Goal: Task Accomplishment & Management: Use online tool/utility

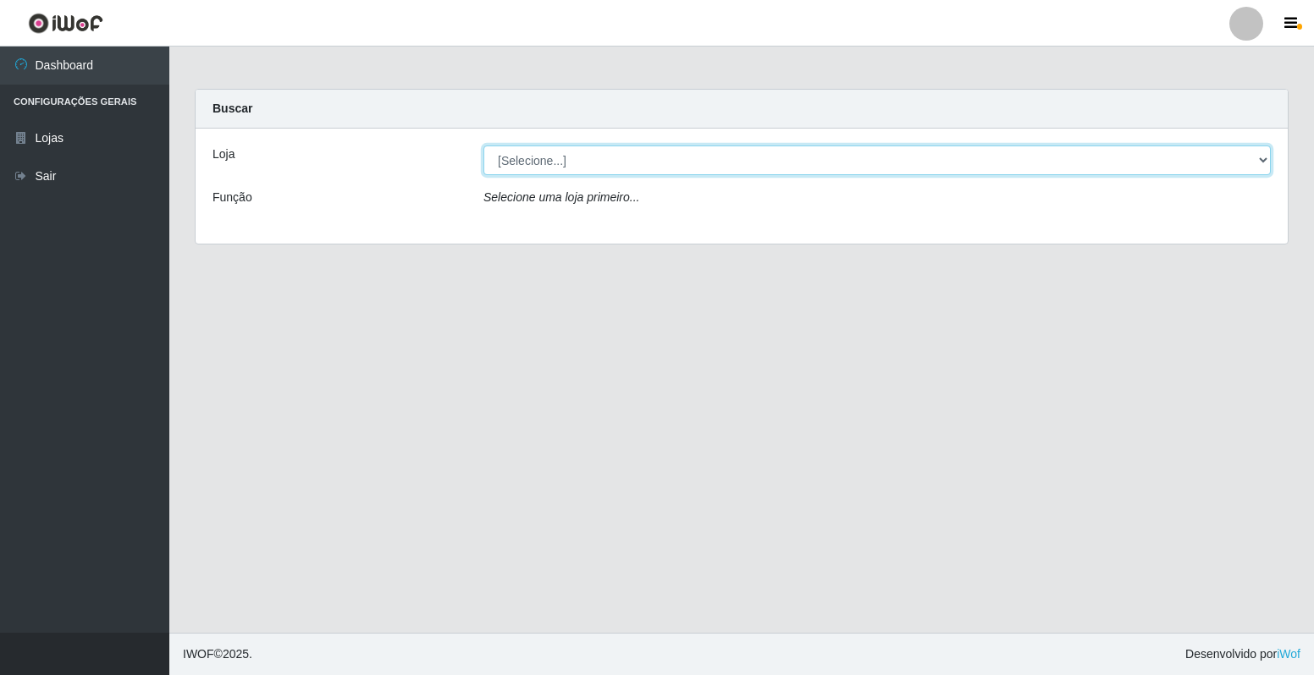
click at [608, 165] on select "[Selecione...] Extrabom - Loja 40 [GEOGRAPHIC_DATA]" at bounding box center [876, 161] width 787 height 30
select select "538"
click at [483, 146] on select "[Selecione...] Extrabom - Loja 40 [GEOGRAPHIC_DATA]" at bounding box center [876, 161] width 787 height 30
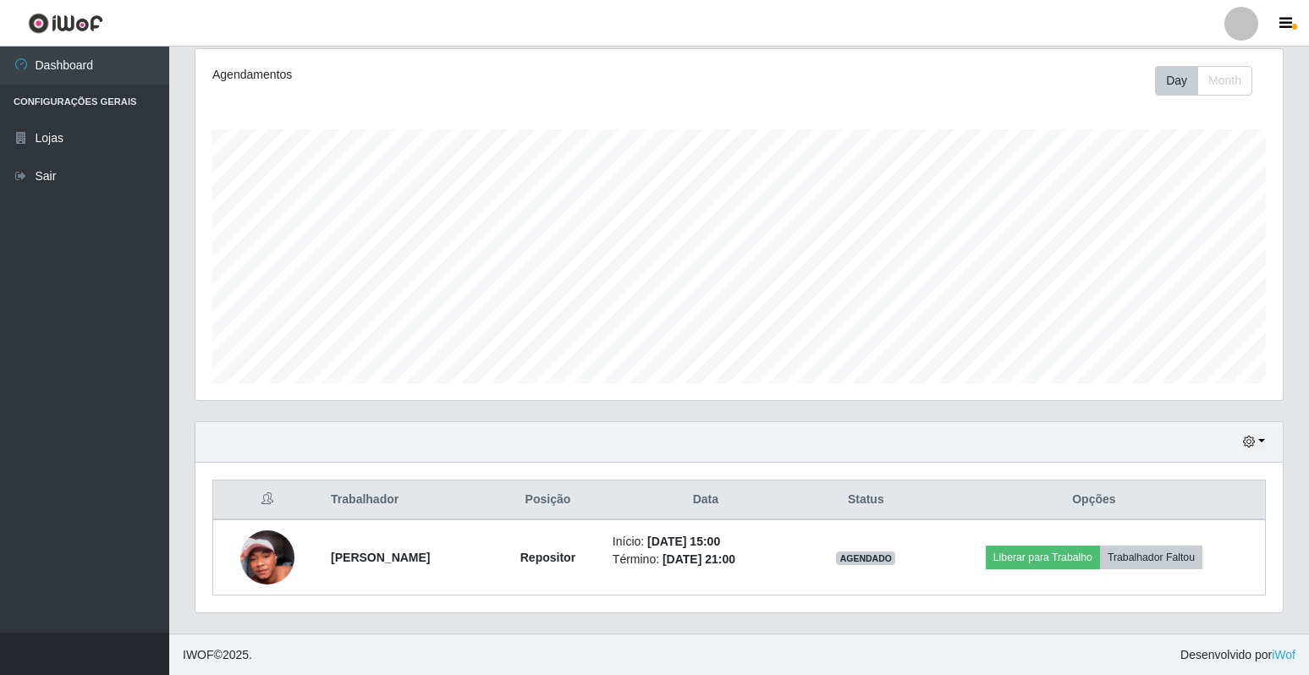
scroll to position [223, 0]
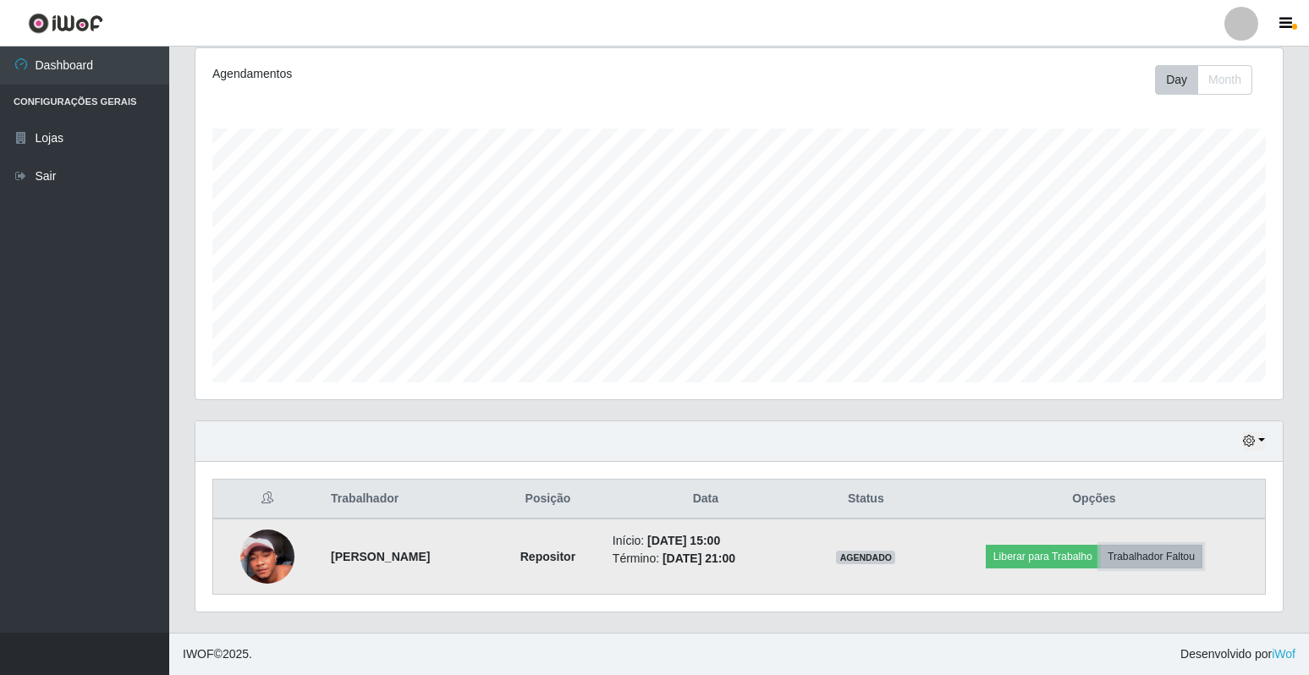
click at [1171, 559] on button "Trabalhador Faltou" at bounding box center [1151, 557] width 102 height 24
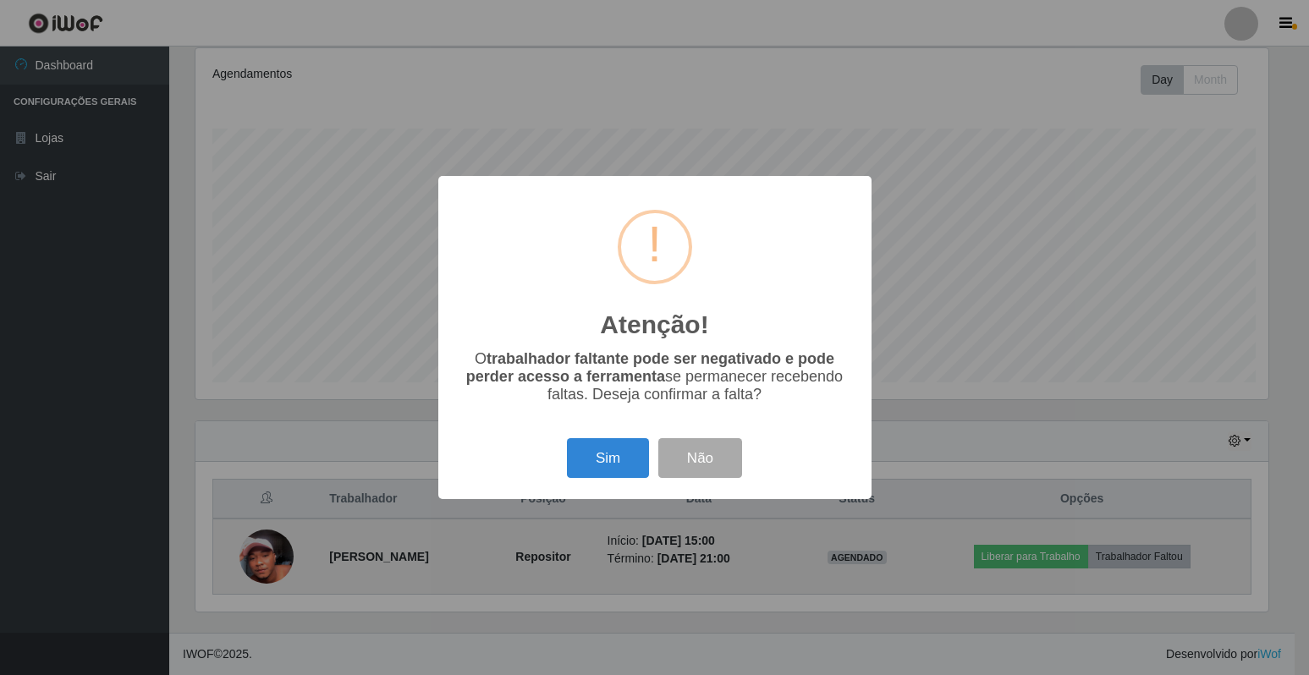
scroll to position [351, 1077]
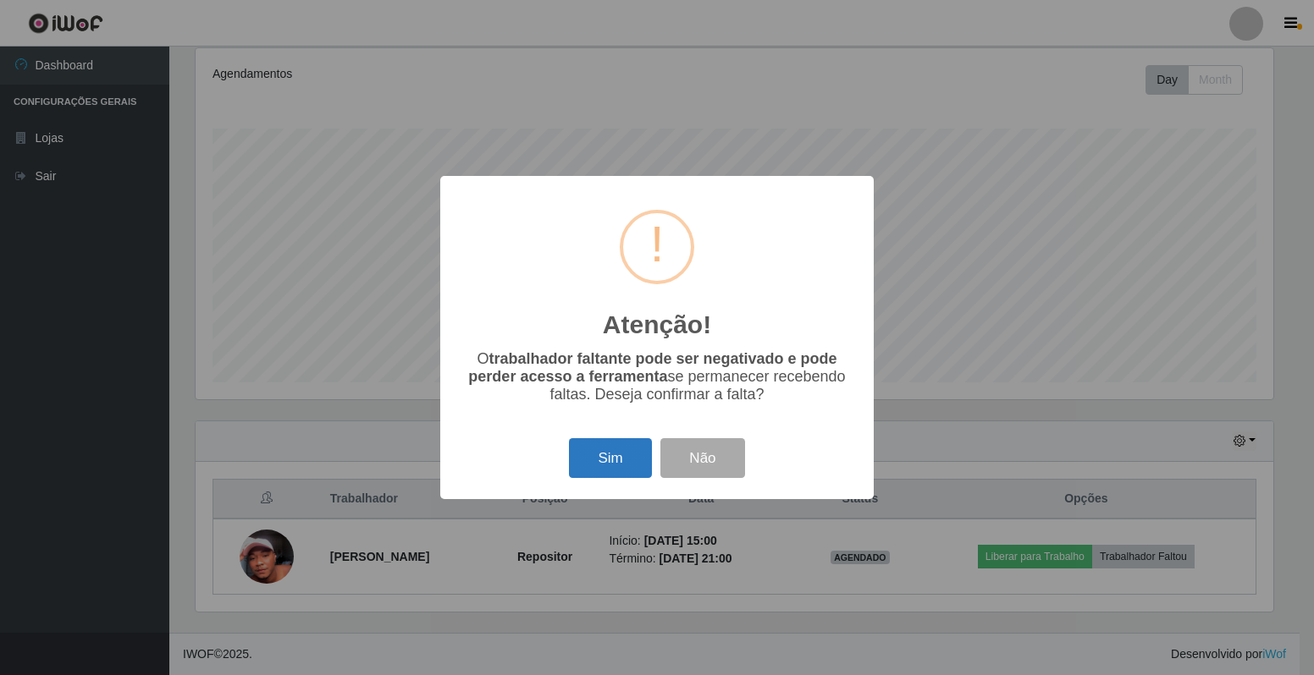
click at [606, 459] on button "Sim" at bounding box center [610, 458] width 82 height 40
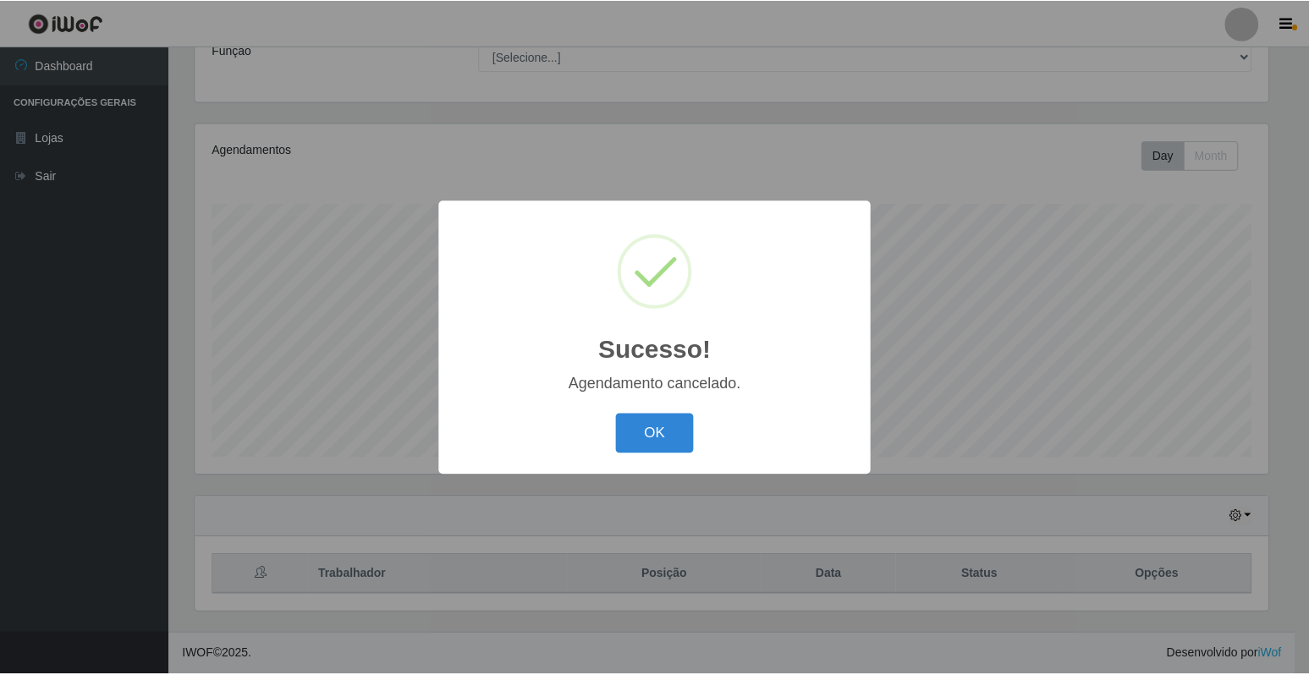
scroll to position [147, 0]
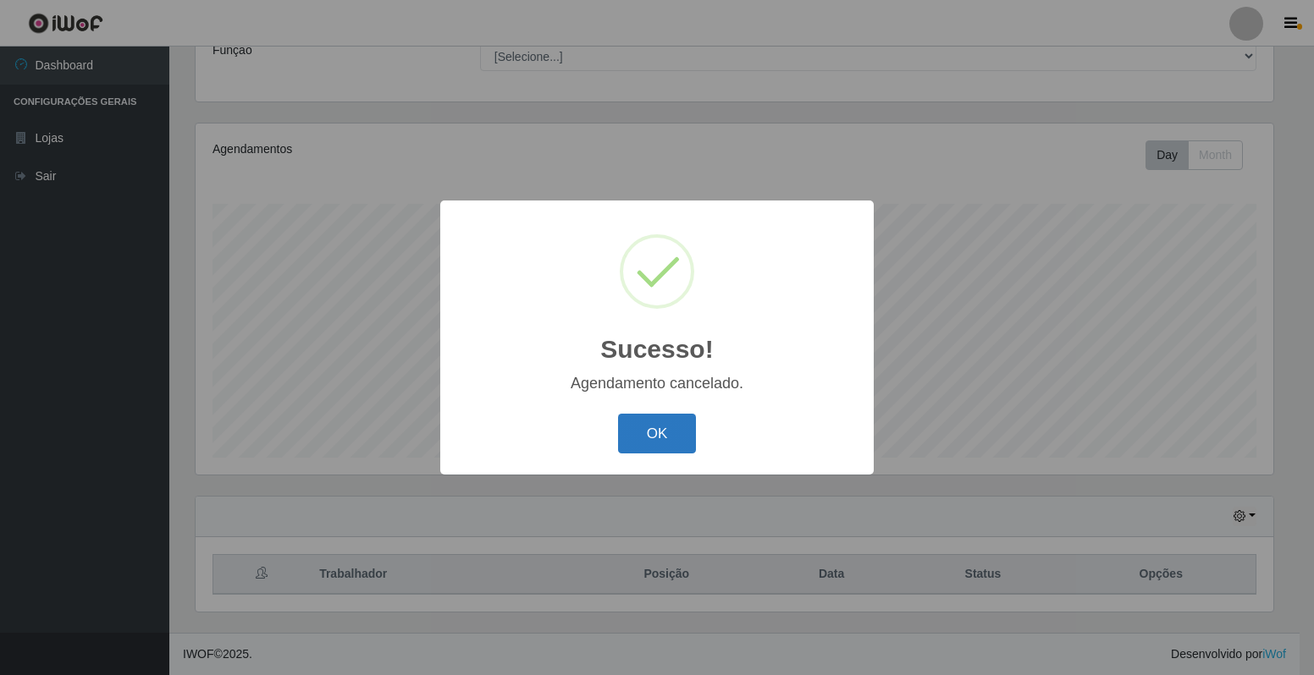
click at [658, 427] on button "OK" at bounding box center [657, 434] width 79 height 40
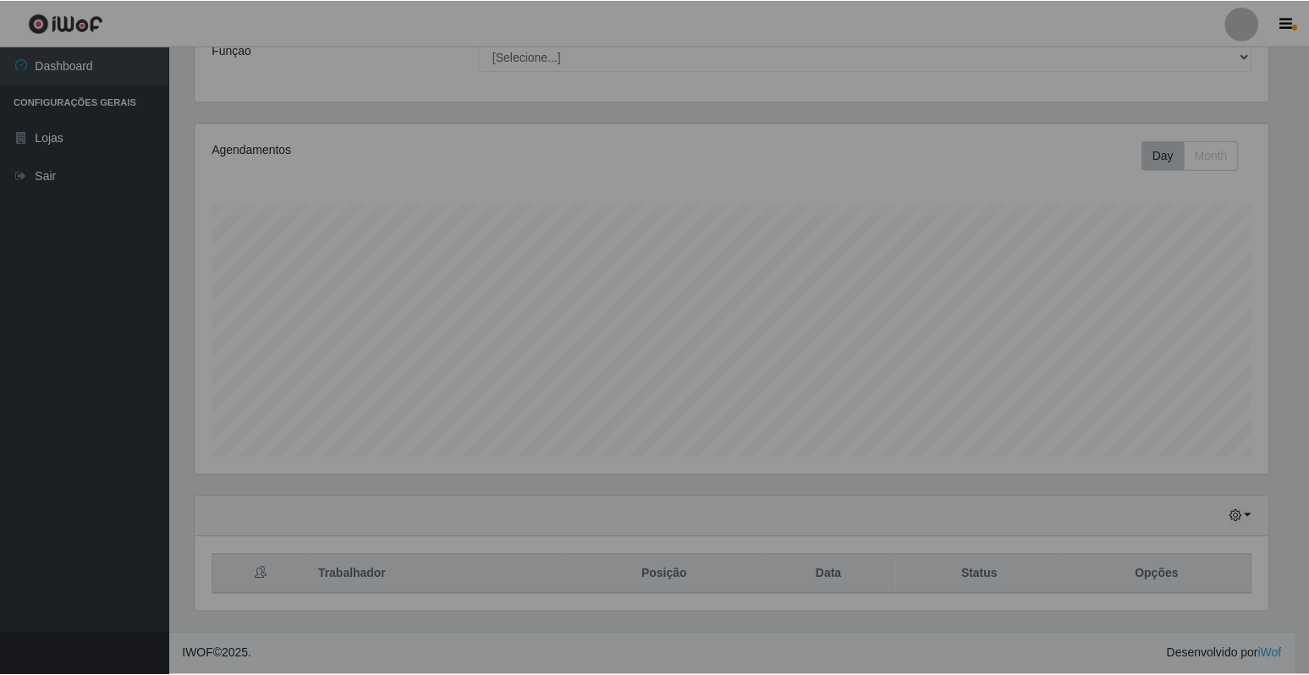
scroll to position [351, 1088]
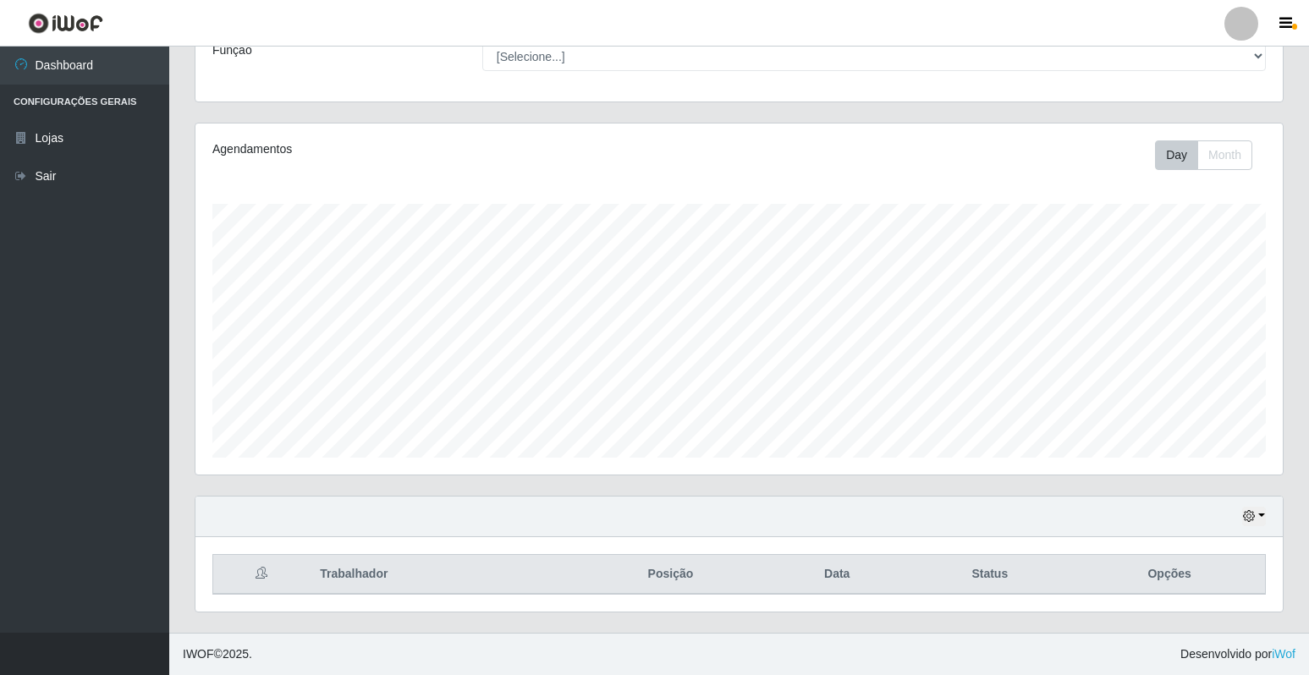
click at [1266, 506] on div "Hoje 1 dia 3 dias 1 Semana Não encerrados" at bounding box center [740, 517] width 1088 height 41
click at [1265, 512] on button "button" at bounding box center [1254, 516] width 24 height 19
click at [1163, 388] on button "1 dia" at bounding box center [1199, 383] width 134 height 36
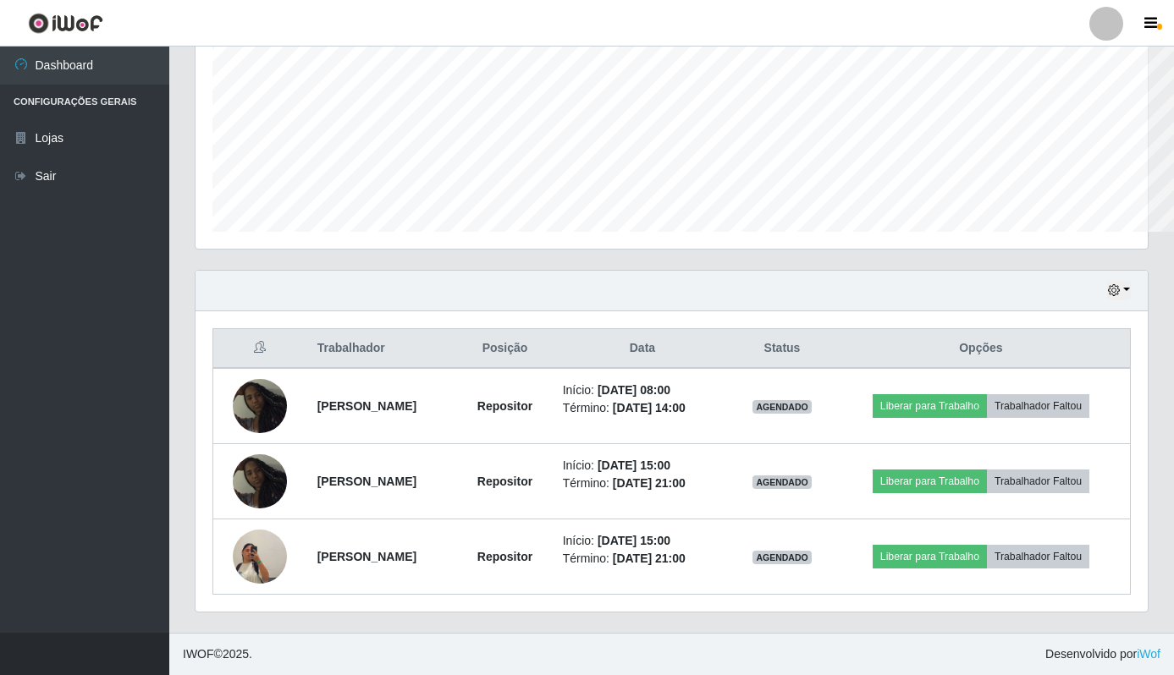
scroll to position [846022, 845421]
